Goal: Task Accomplishment & Management: Manage account settings

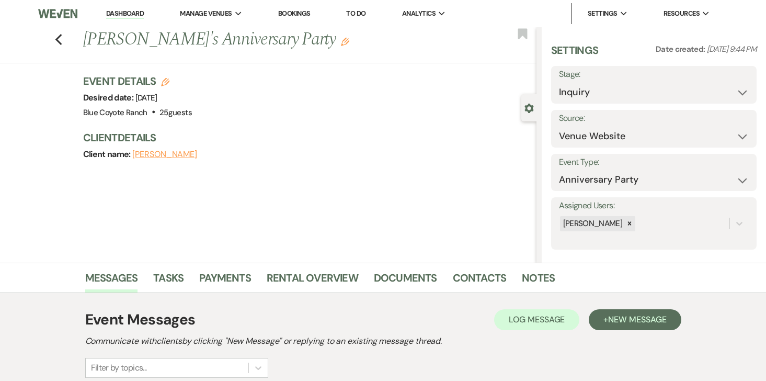
select select "5"
select select "17"
click at [117, 12] on link "Dashboard" at bounding box center [125, 14] width 38 height 10
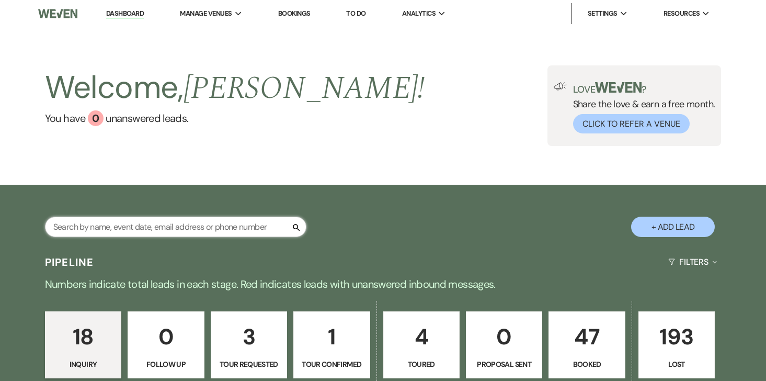
click at [147, 232] on input "text" at bounding box center [175, 226] width 261 height 20
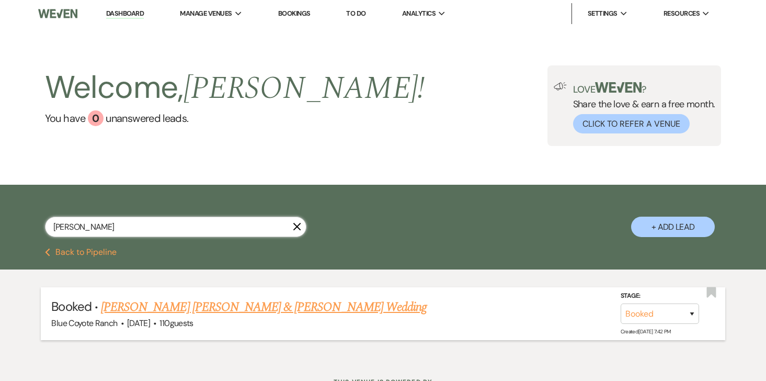
type input "hansen"
click at [193, 308] on link "Hansen Lister & Caroline Danielson's Wedding" at bounding box center [264, 307] width 326 height 19
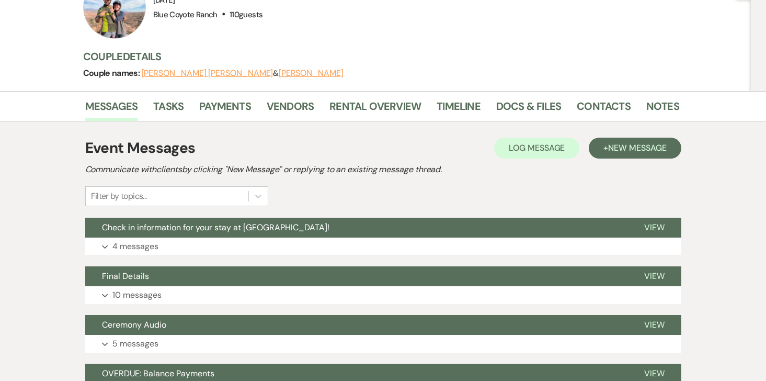
scroll to position [94, 0]
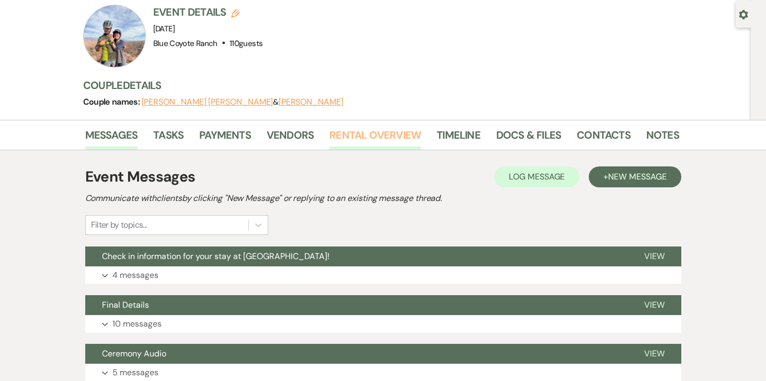
click at [352, 127] on link "Rental Overview" at bounding box center [374, 138] width 91 height 23
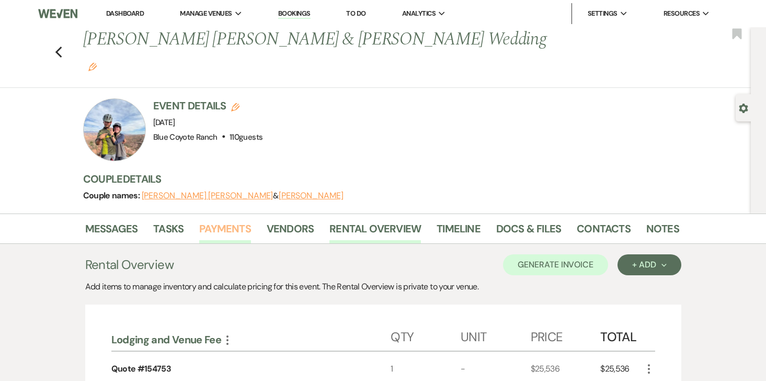
click at [226, 220] on link "Payments" at bounding box center [225, 231] width 52 height 23
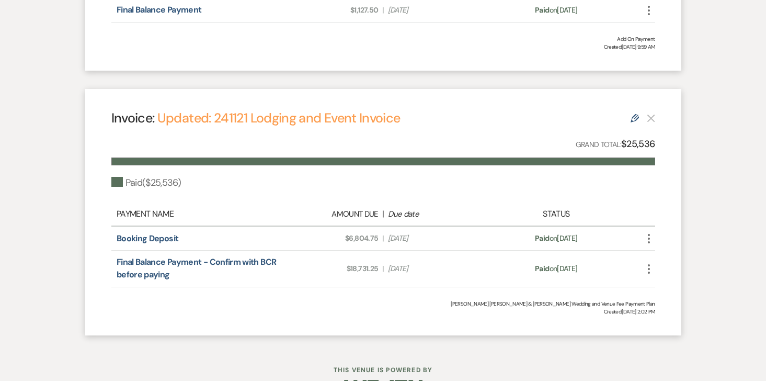
scroll to position [493, 0]
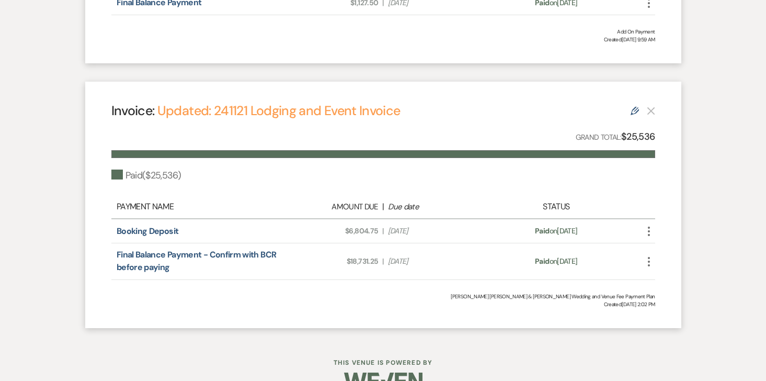
click at [651, 255] on icon "More" at bounding box center [649, 261] width 13 height 13
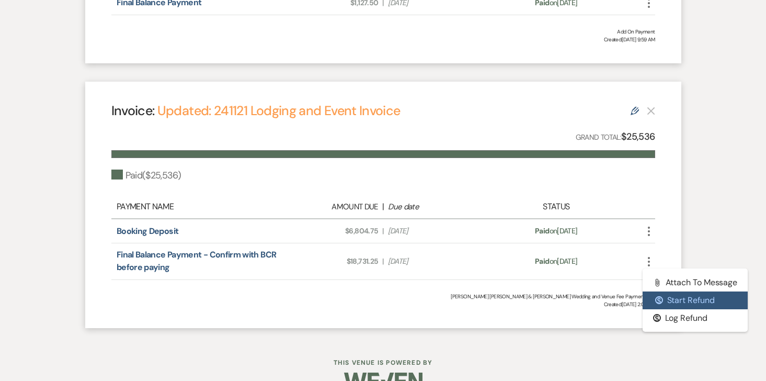
click at [669, 291] on button "$ Start Refund" at bounding box center [696, 300] width 106 height 18
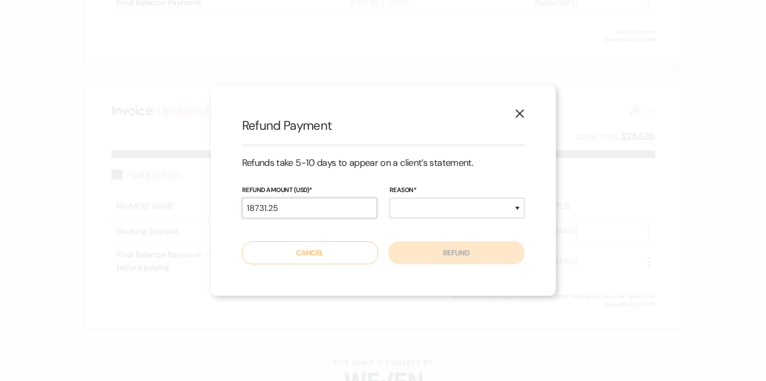
click at [340, 210] on input "18731.25" at bounding box center [309, 208] width 135 height 20
type input "692.50"
click at [430, 200] on select "Duplicate Fraudulent Requested by Customer Other" at bounding box center [457, 208] width 135 height 20
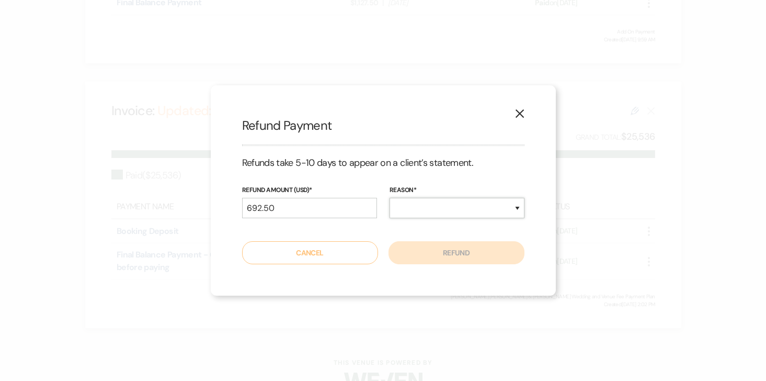
select select "other"
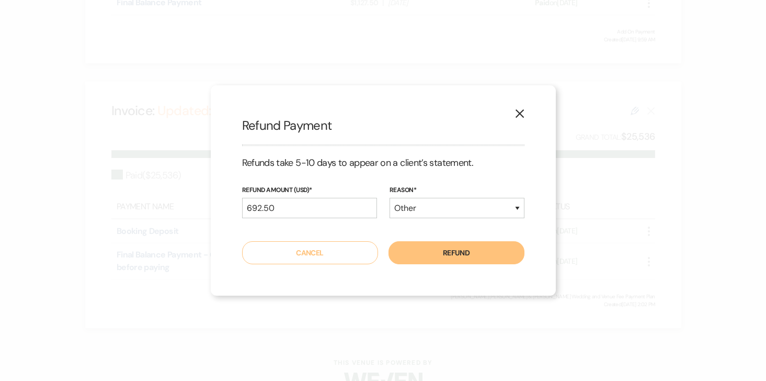
click at [468, 249] on button "Refund" at bounding box center [456, 252] width 136 height 23
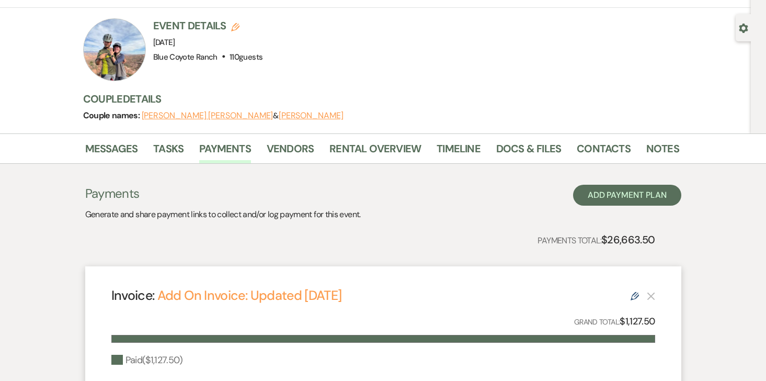
scroll to position [0, 0]
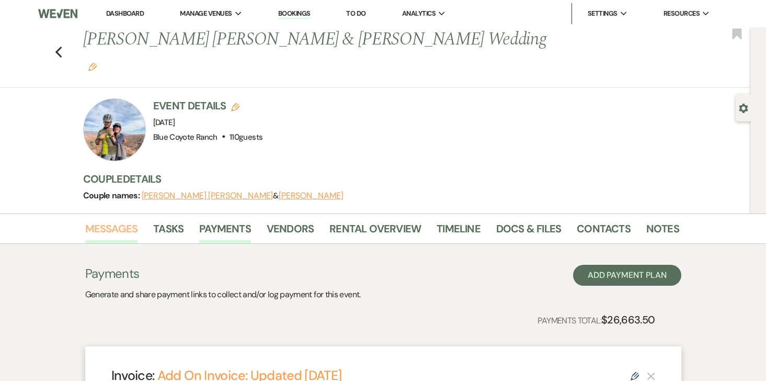
click at [104, 220] on link "Messages" at bounding box center [111, 231] width 53 height 23
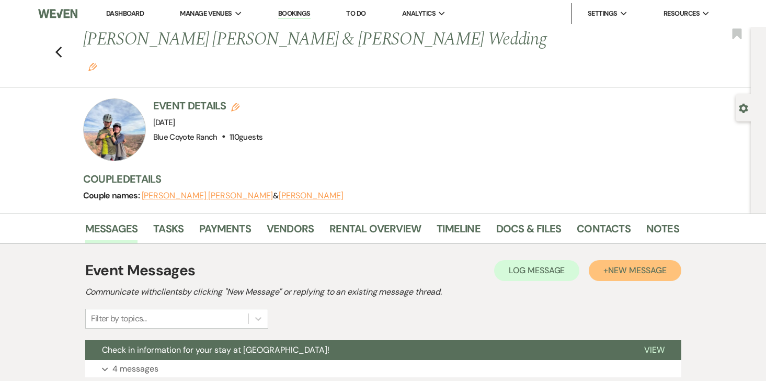
click at [634, 265] on span "New Message" at bounding box center [637, 270] width 58 height 11
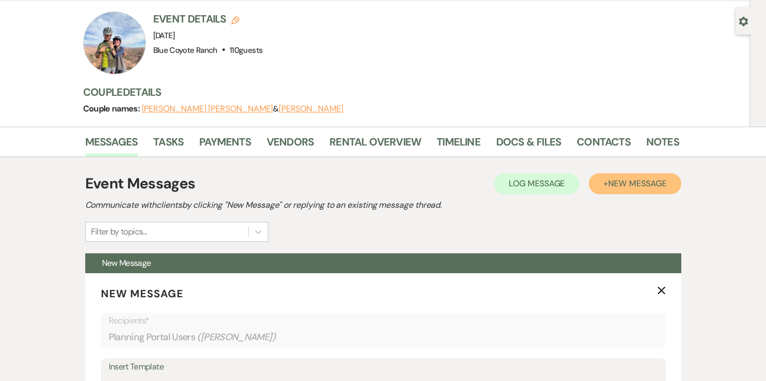
scroll to position [239, 0]
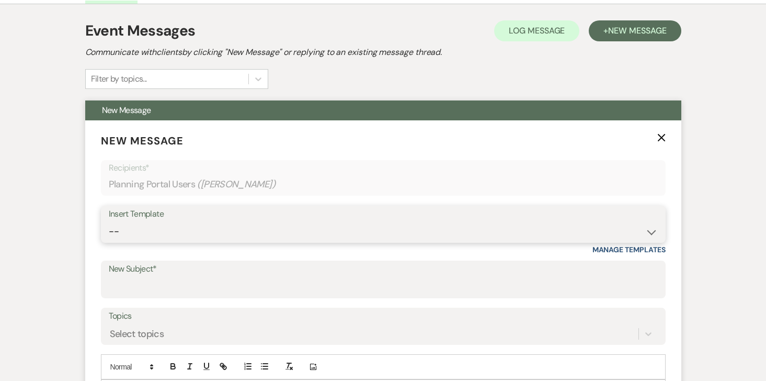
click at [215, 221] on select "-- 2025/6 Inquiry Reply Tour Request Response Contract and Deposit Request Wedd…" at bounding box center [383, 231] width 549 height 20
select select "4144"
type input "Thank you and return of damage deposit!"
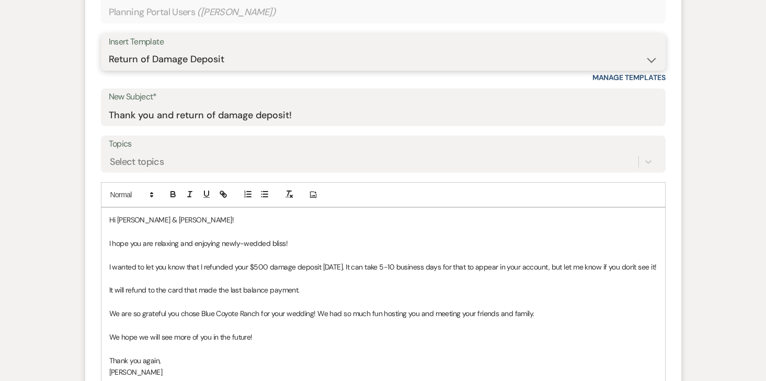
scroll to position [418, 0]
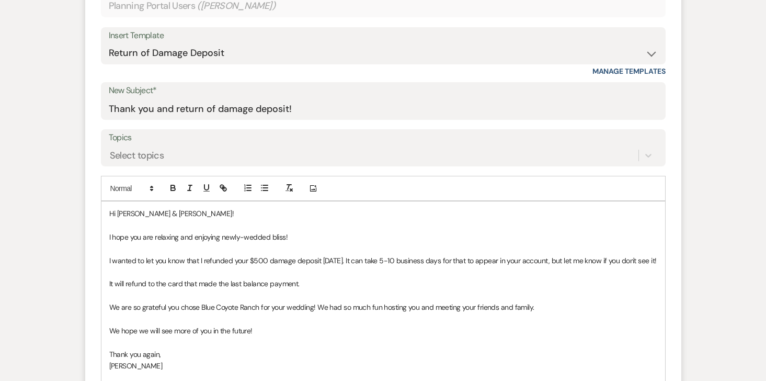
click at [338, 255] on p "I wanted to let you know that I refunded your $500 damage deposit today. It can…" at bounding box center [383, 261] width 548 height 12
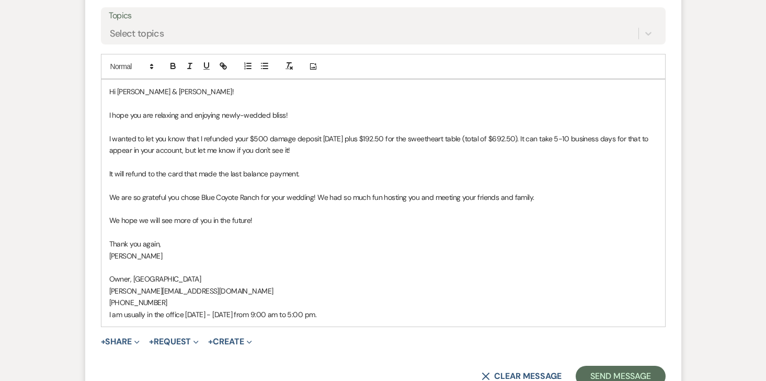
scroll to position [557, 0]
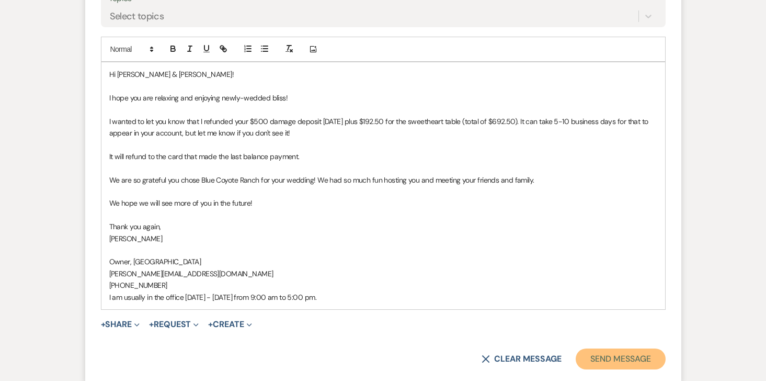
click at [617, 348] on button "Send Message" at bounding box center [620, 358] width 89 height 21
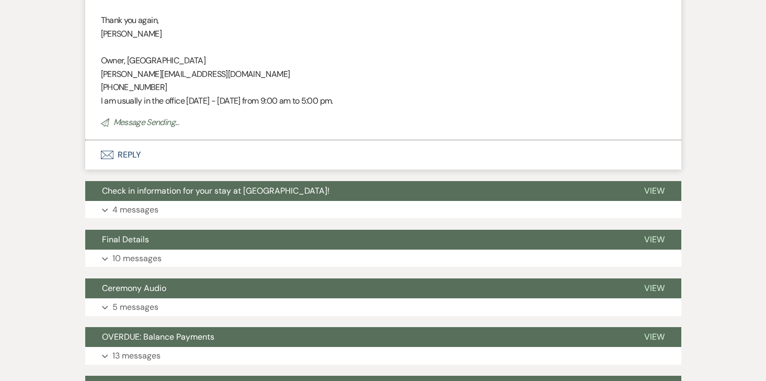
scroll to position [168, 0]
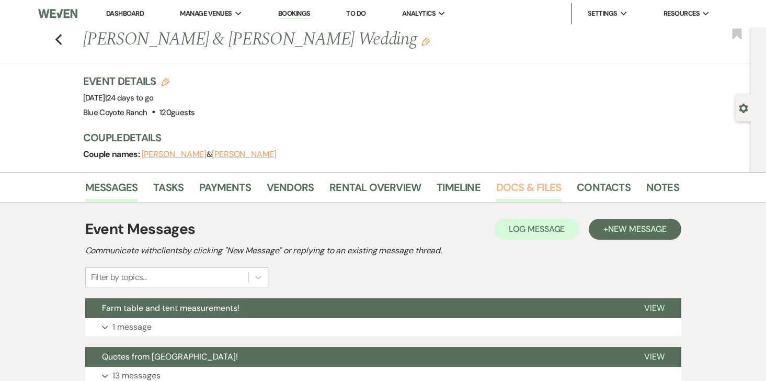
click at [507, 189] on link "Docs & Files" at bounding box center [528, 190] width 65 height 23
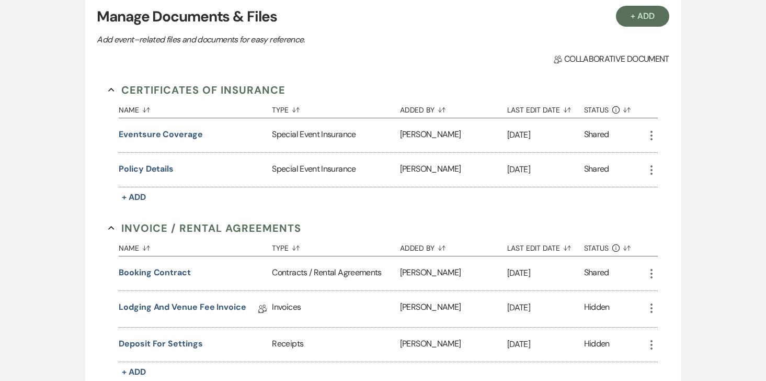
scroll to position [822, 0]
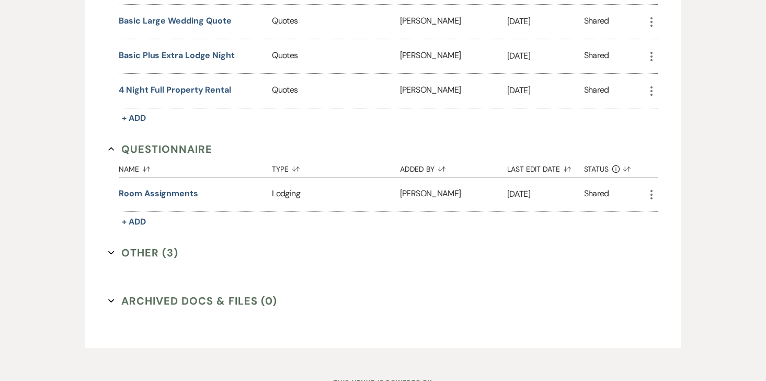
click at [648, 192] on icon "More" at bounding box center [651, 194] width 13 height 13
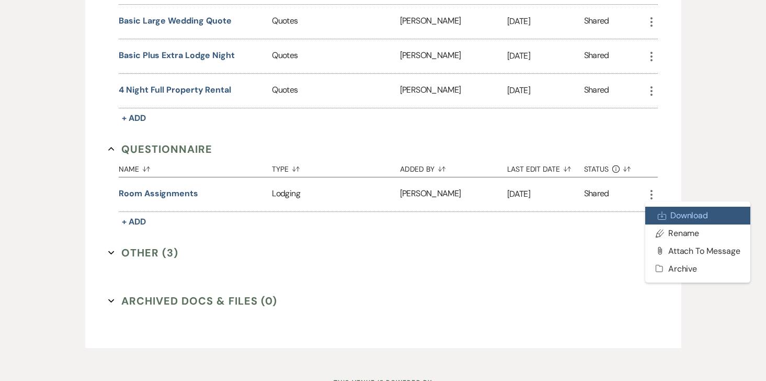
click at [671, 209] on link "Download Download" at bounding box center [698, 216] width 106 height 18
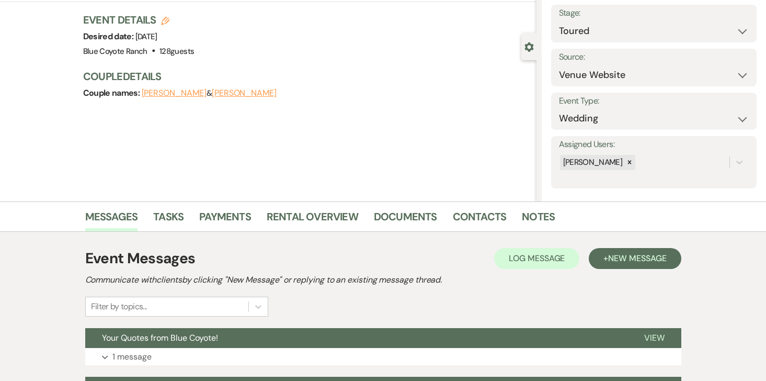
scroll to position [65, 0]
